Goal: Task Accomplishment & Management: Use online tool/utility

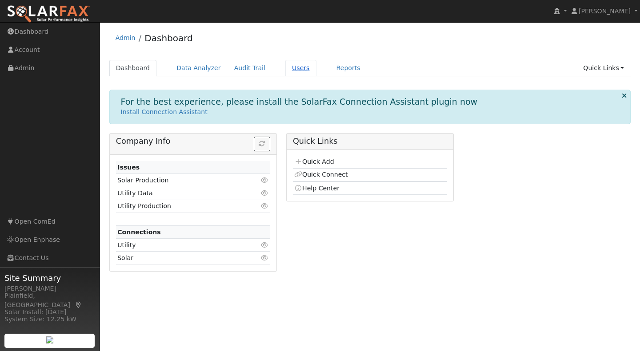
click at [285, 68] on link "Users" at bounding box center [300, 68] width 31 height 16
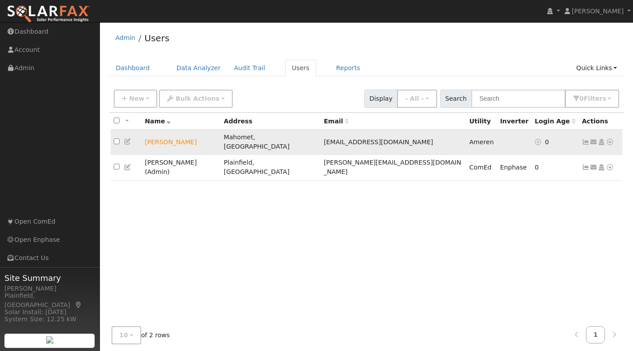
click at [586, 140] on icon at bounding box center [586, 142] width 8 height 6
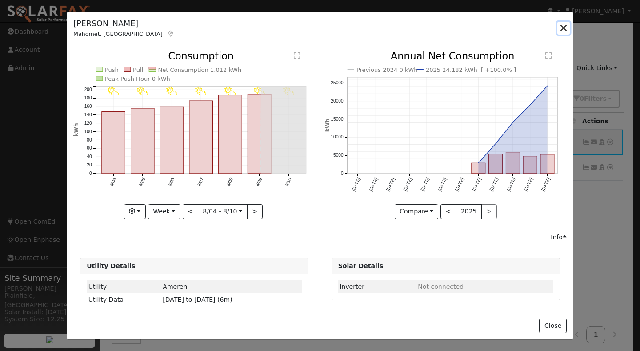
click at [565, 31] on button "button" at bounding box center [563, 28] width 12 height 12
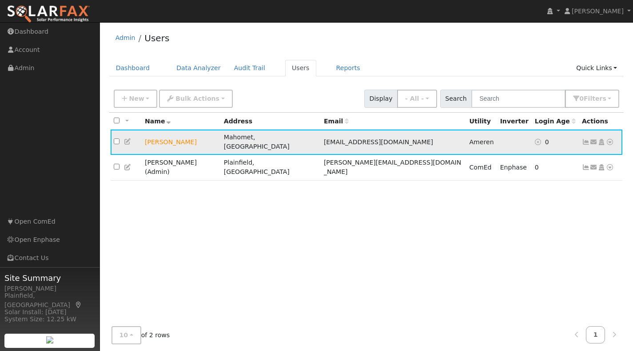
click at [610, 139] on icon at bounding box center [610, 142] width 8 height 6
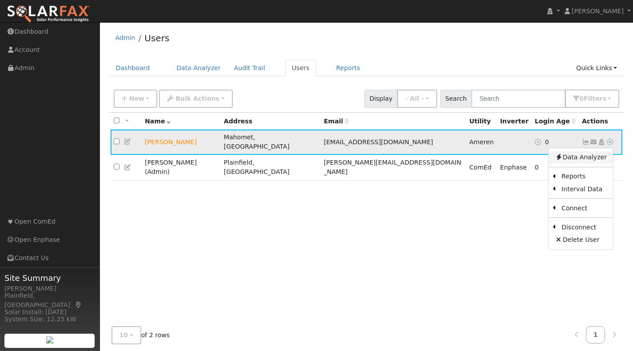
click at [588, 156] on link "Data Analyzer" at bounding box center [581, 158] width 64 height 12
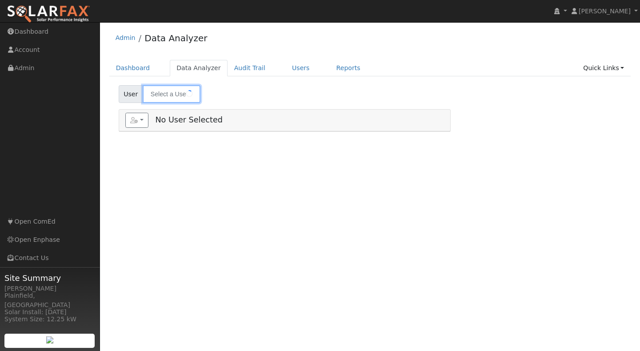
type input "[PERSON_NAME]"
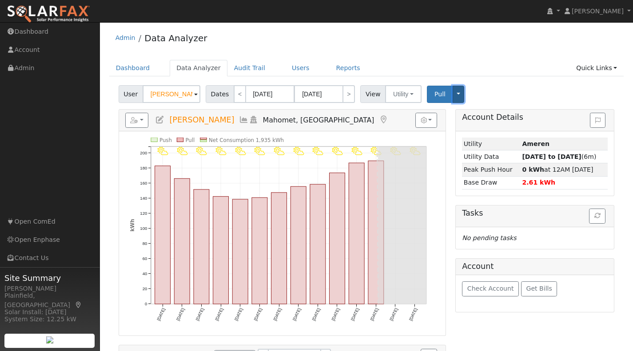
click at [453, 99] on button "Toggle Dropdown" at bounding box center [459, 94] width 12 height 17
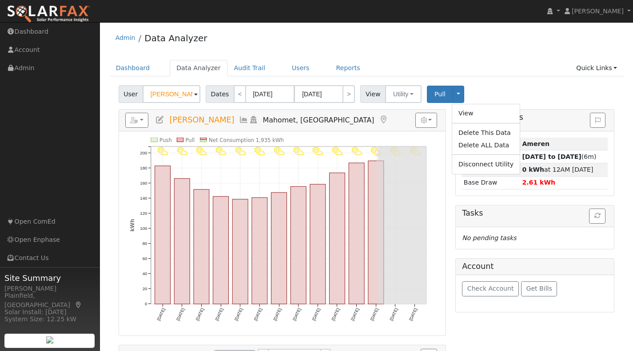
click at [507, 80] on div "Dashboard Data Analyzer Audit Trail Users Reports Quick Links Quick Add Quick C…" at bounding box center [366, 72] width 515 height 25
click at [330, 67] on link "Reports" at bounding box center [348, 68] width 37 height 16
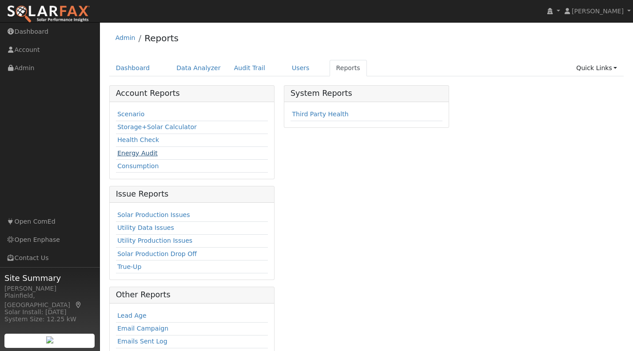
click at [139, 154] on link "Energy Audit" at bounding box center [137, 153] width 40 height 7
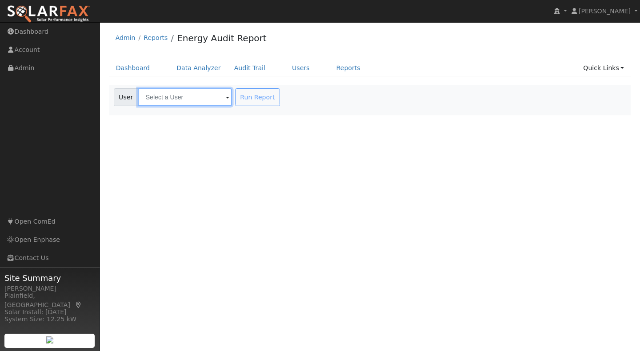
click at [220, 95] on input "text" at bounding box center [185, 97] width 94 height 18
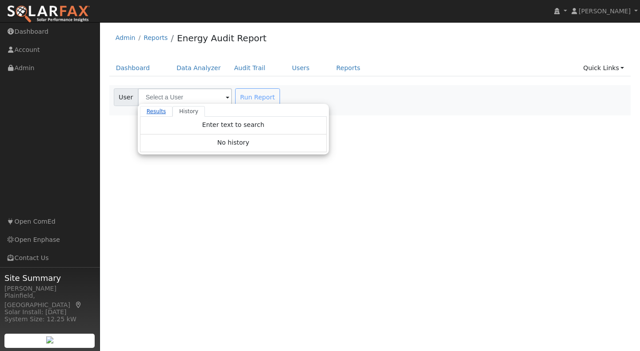
click at [160, 112] on link "Results" at bounding box center [156, 111] width 33 height 11
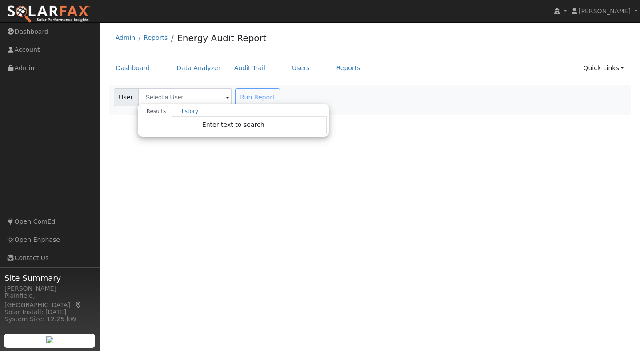
drag, startPoint x: 233, startPoint y: 98, endPoint x: 224, endPoint y: 98, distance: 9.3
click at [233, 98] on div "Run Report" at bounding box center [258, 97] width 50 height 18
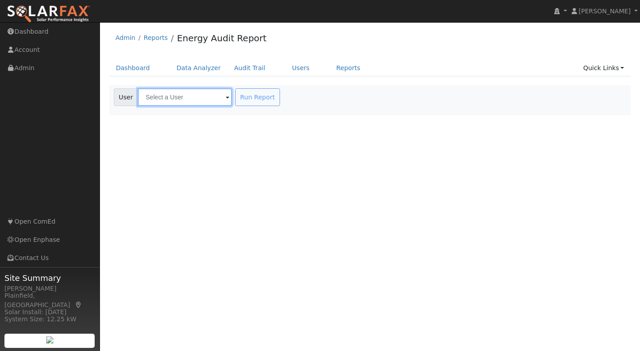
click at [219, 98] on input "text" at bounding box center [185, 97] width 94 height 18
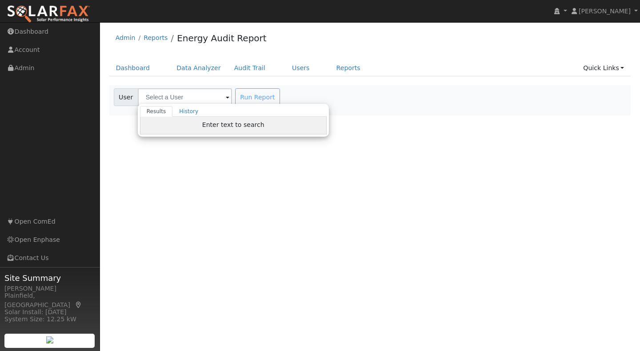
click at [212, 124] on span "Enter text to search" at bounding box center [233, 124] width 62 height 7
click at [188, 113] on link "History" at bounding box center [188, 111] width 32 height 11
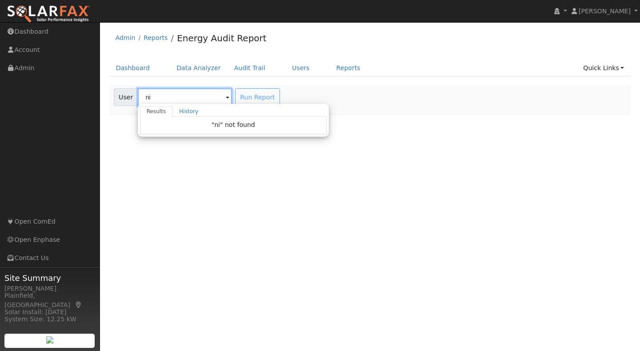
type input "ni"
click at [119, 98] on span "User" at bounding box center [126, 97] width 24 height 18
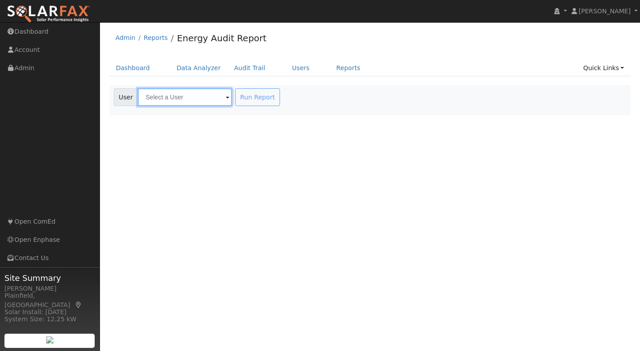
click at [168, 94] on input "text" at bounding box center [185, 97] width 94 height 18
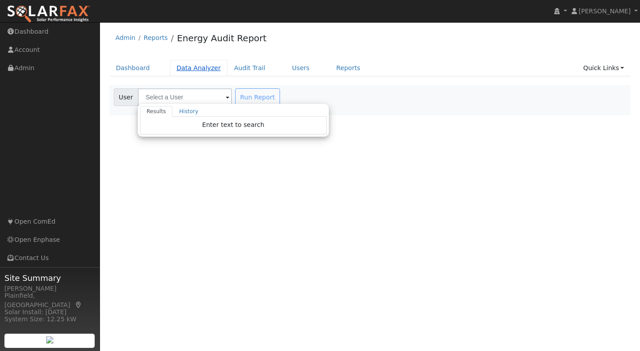
click at [190, 70] on link "Data Analyzer" at bounding box center [199, 68] width 58 height 16
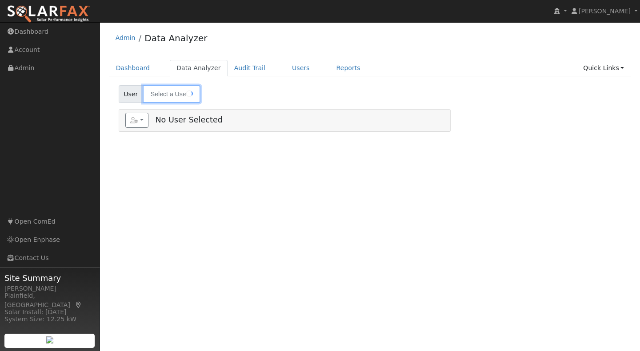
type input "[PERSON_NAME]"
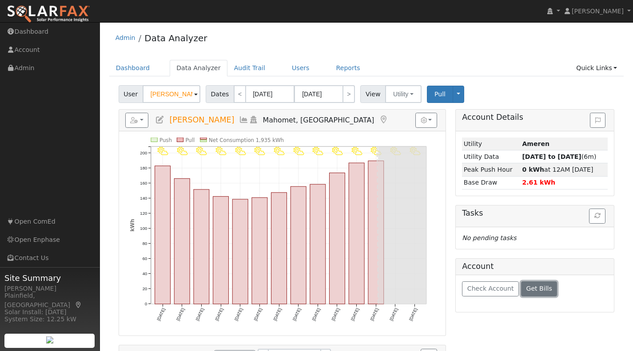
click at [527, 289] on span "Get Bills" at bounding box center [540, 288] width 26 height 7
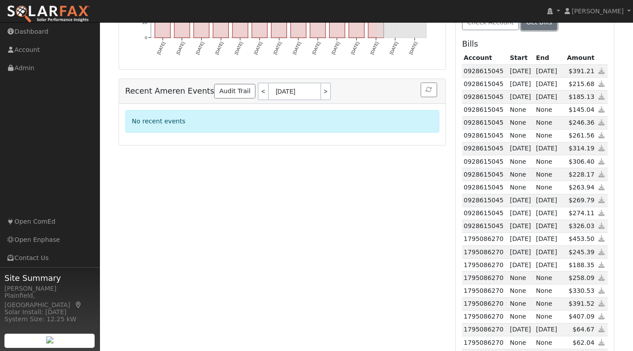
scroll to position [311, 0]
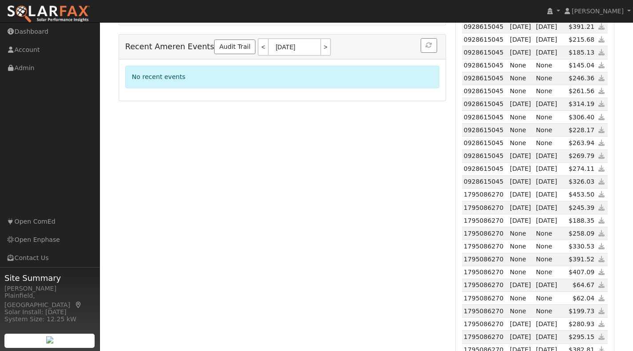
click at [475, 192] on td "1795086270" at bounding box center [485, 194] width 46 height 13
click at [475, 194] on td "1795086270" at bounding box center [485, 194] width 46 height 13
copy td "1795086270"
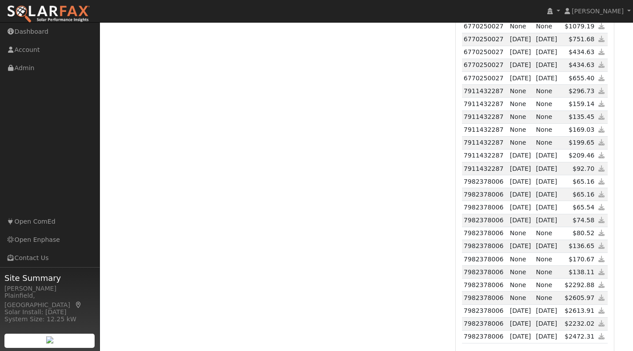
scroll to position [1189, 0]
